Goal: Find specific page/section: Find specific page/section

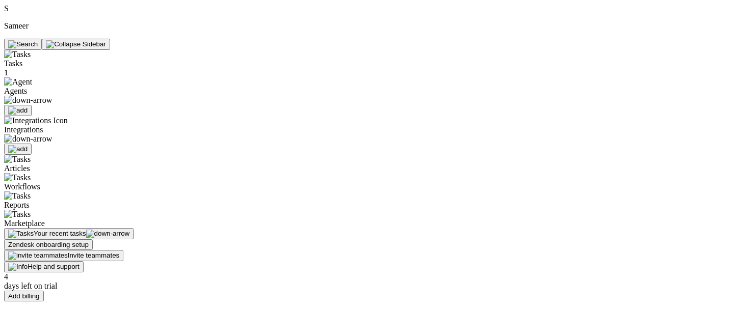
click at [22, 59] on span "Tasks" at bounding box center [13, 63] width 18 height 9
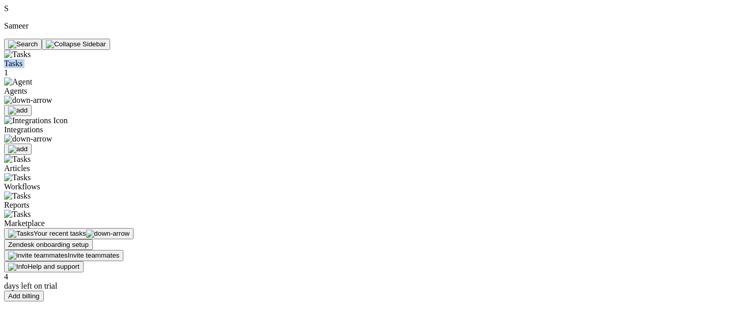
click at [22, 59] on span "Tasks" at bounding box center [13, 63] width 18 height 9
click at [70, 28] on div "S Sameer" at bounding box center [71, 27] width 135 height 46
click at [52, 96] on img at bounding box center [28, 100] width 48 height 9
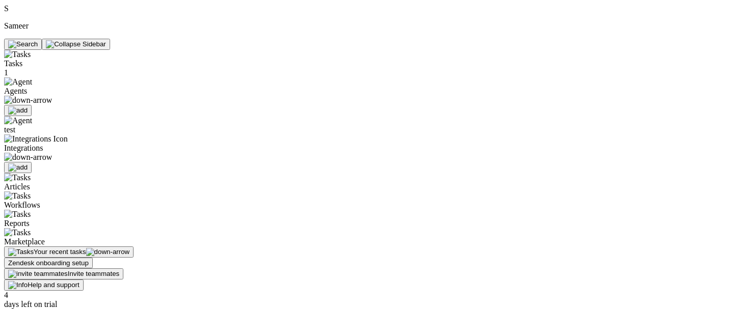
click at [15, 125] on span "test" at bounding box center [9, 129] width 11 height 9
